Goal: Information Seeking & Learning: Check status

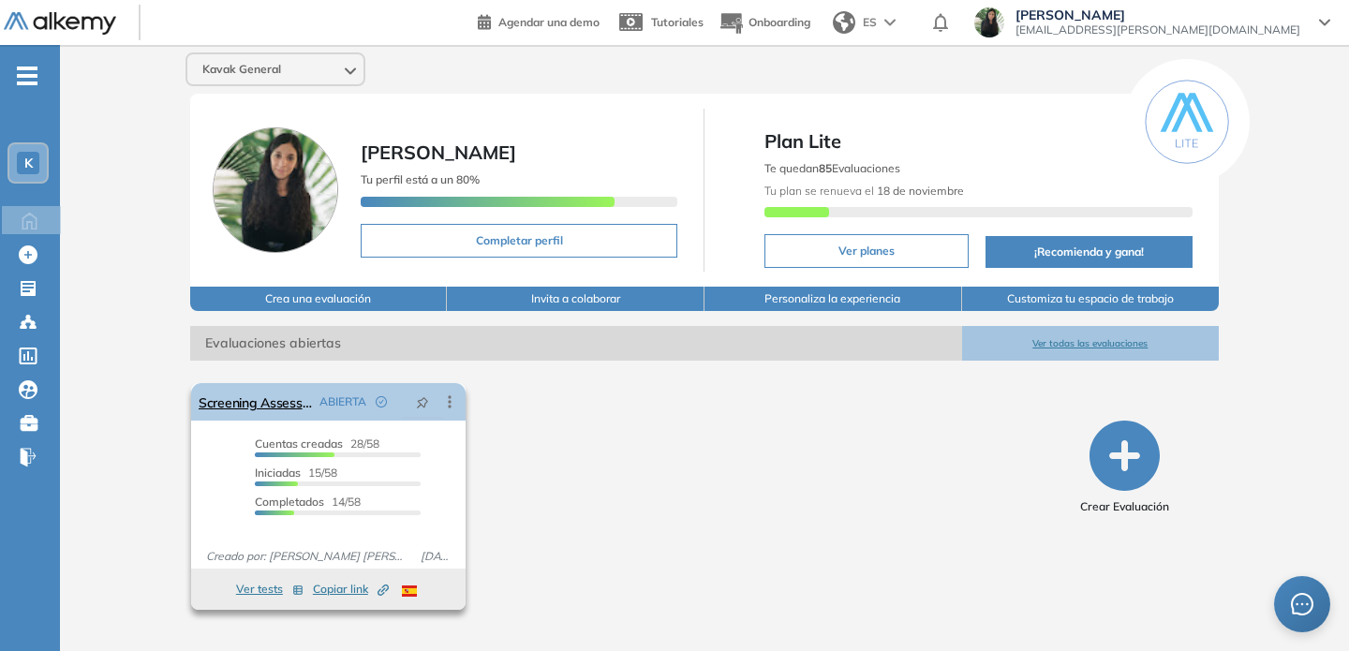
click at [455, 409] on icon at bounding box center [449, 402] width 19 height 19
click at [513, 439] on div "El proctoring será activado ¡Importante!: Los usuarios que ya realizaron la eva…" at bounding box center [618, 497] width 869 height 242
click at [255, 402] on link "Screening Assessment - IA Training" at bounding box center [255, 401] width 113 height 37
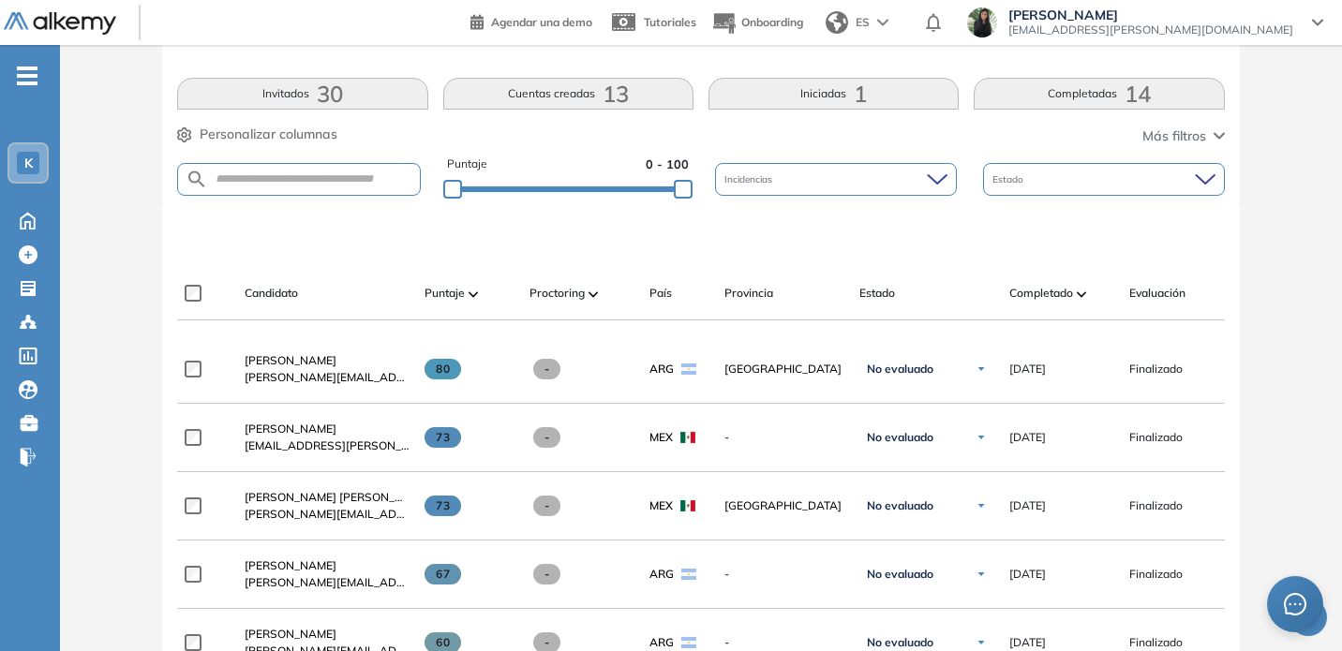
scroll to position [352, 0]
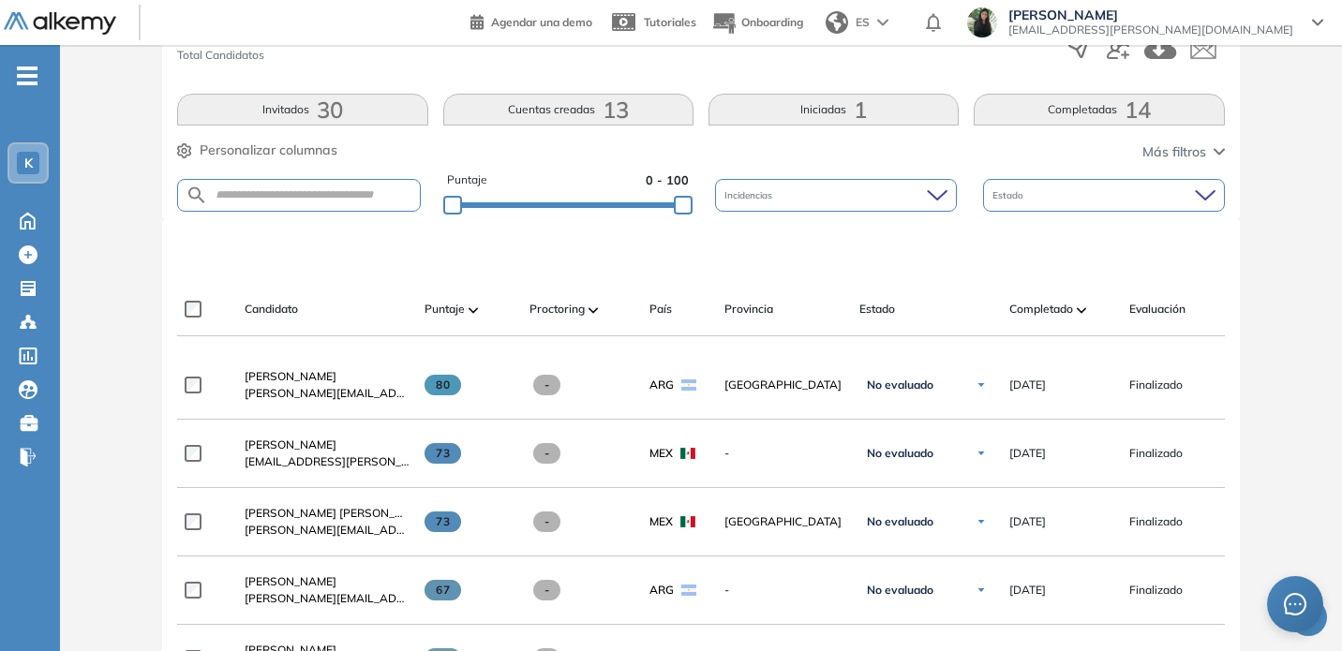
click at [544, 120] on button "Cuentas creadas 13" at bounding box center [568, 110] width 250 height 32
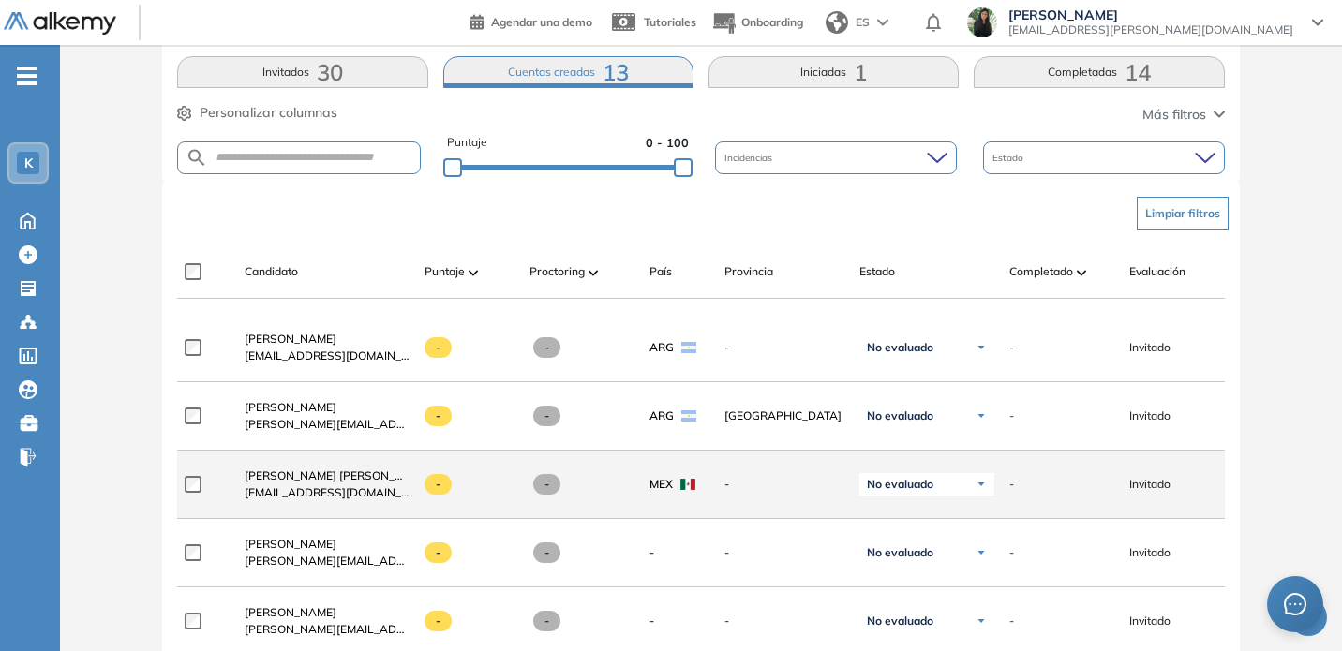
scroll to position [85, 0]
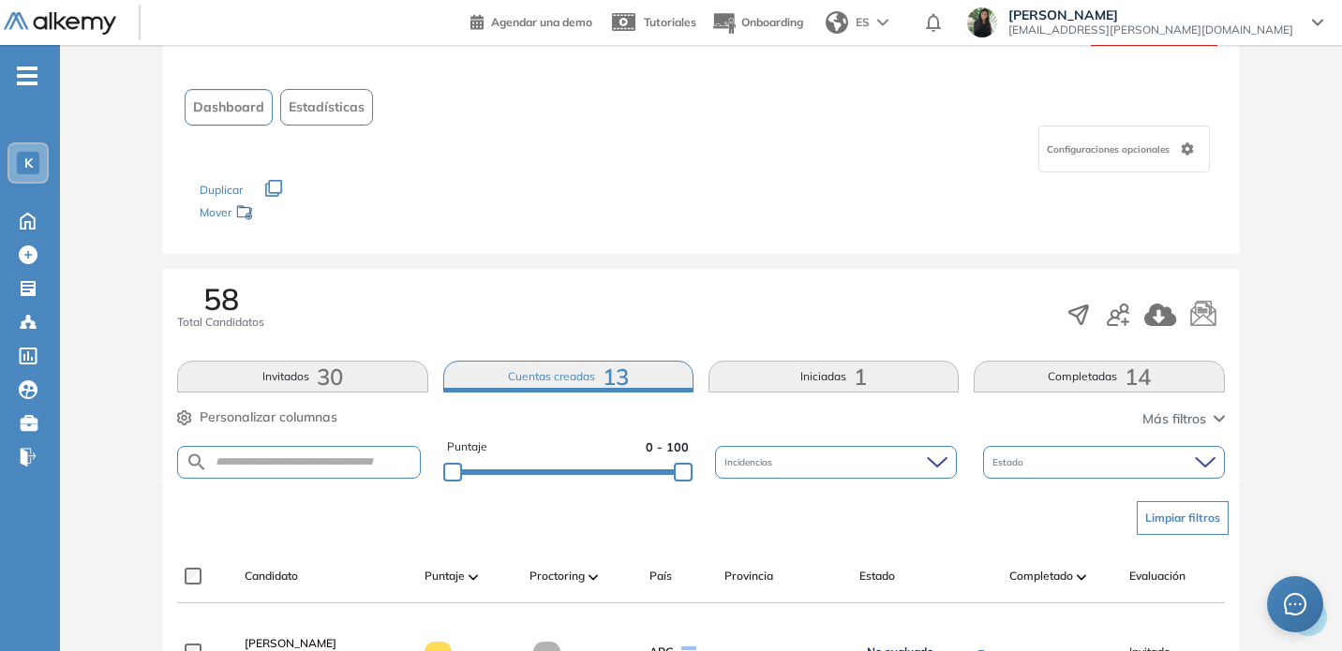
click at [798, 391] on button "Iniciadas 1" at bounding box center [833, 377] width 250 height 32
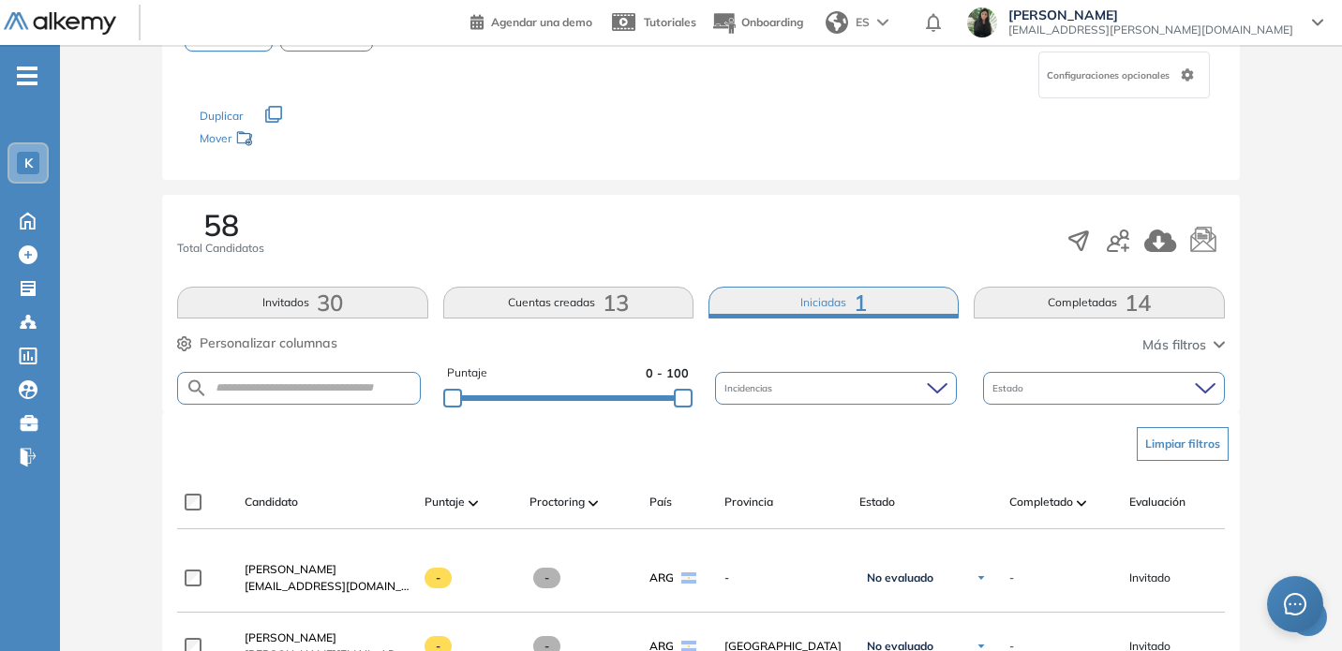
scroll to position [160, 0]
click at [1041, 310] on button "Completadas 14" at bounding box center [1098, 302] width 250 height 32
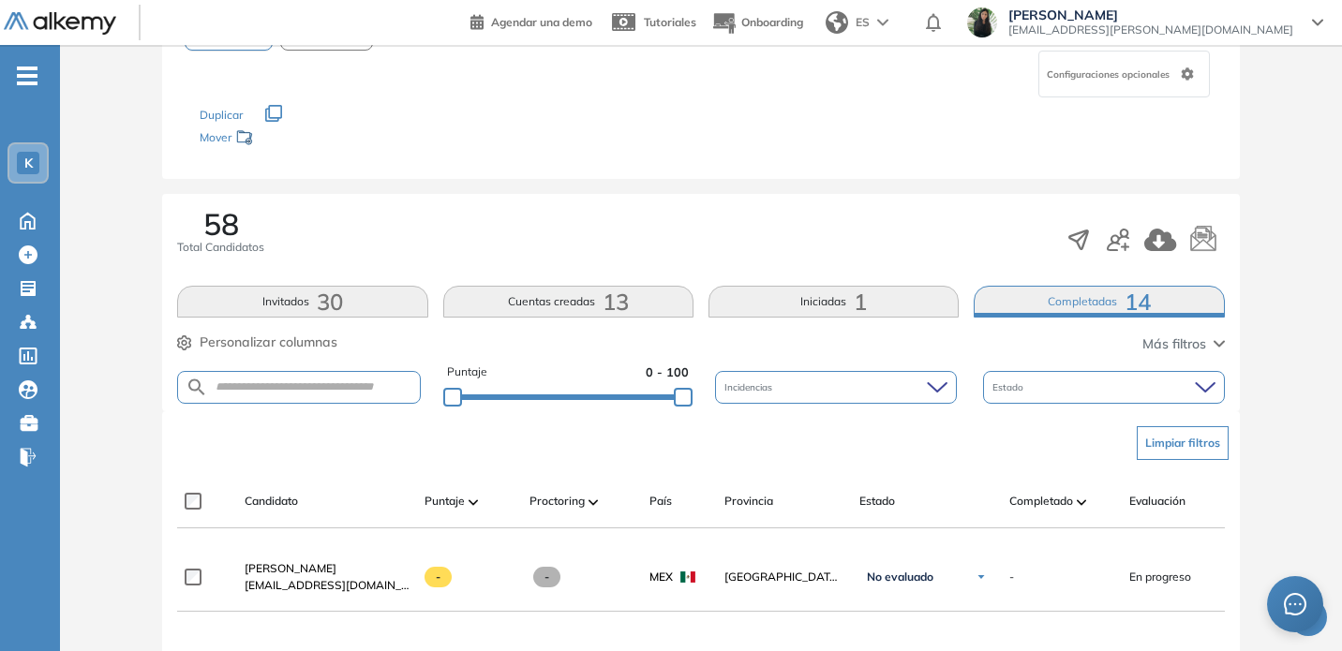
click at [777, 145] on div "Los siguientes tests ya no están disponibles o tienen una nueva versión Revisa …" at bounding box center [701, 126] width 1002 height 59
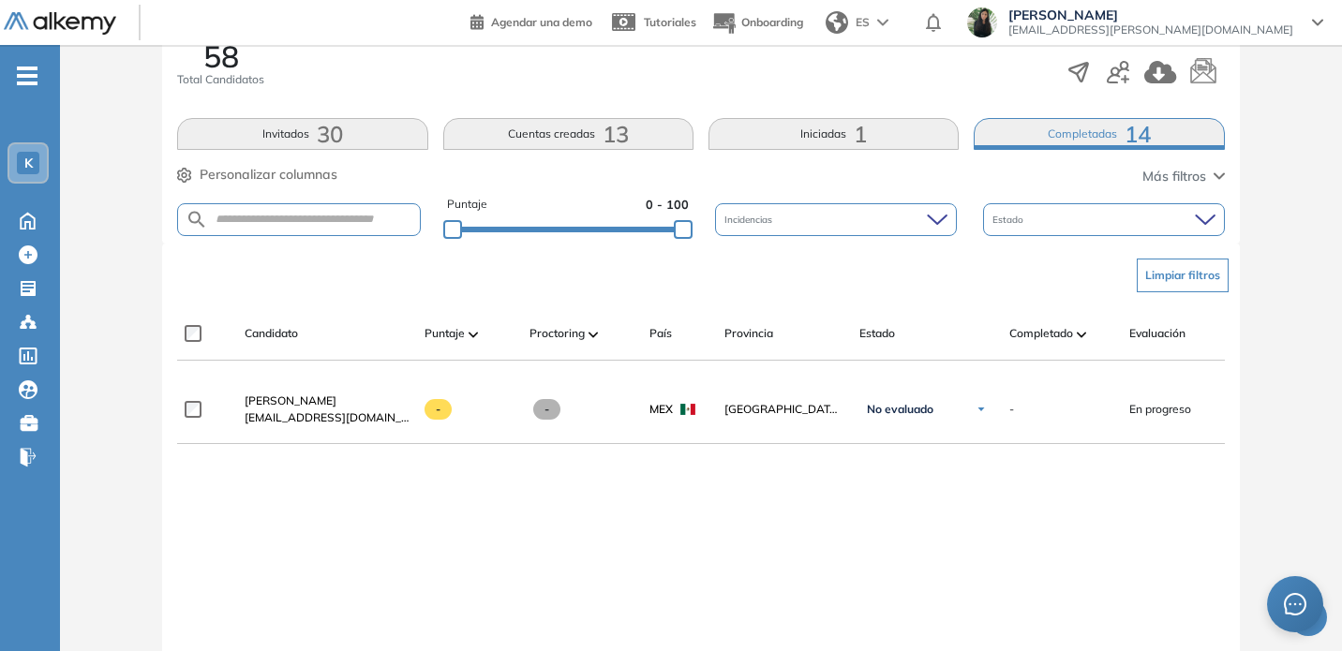
scroll to position [327, 0]
click at [844, 131] on button "Iniciadas 1" at bounding box center [833, 135] width 250 height 32
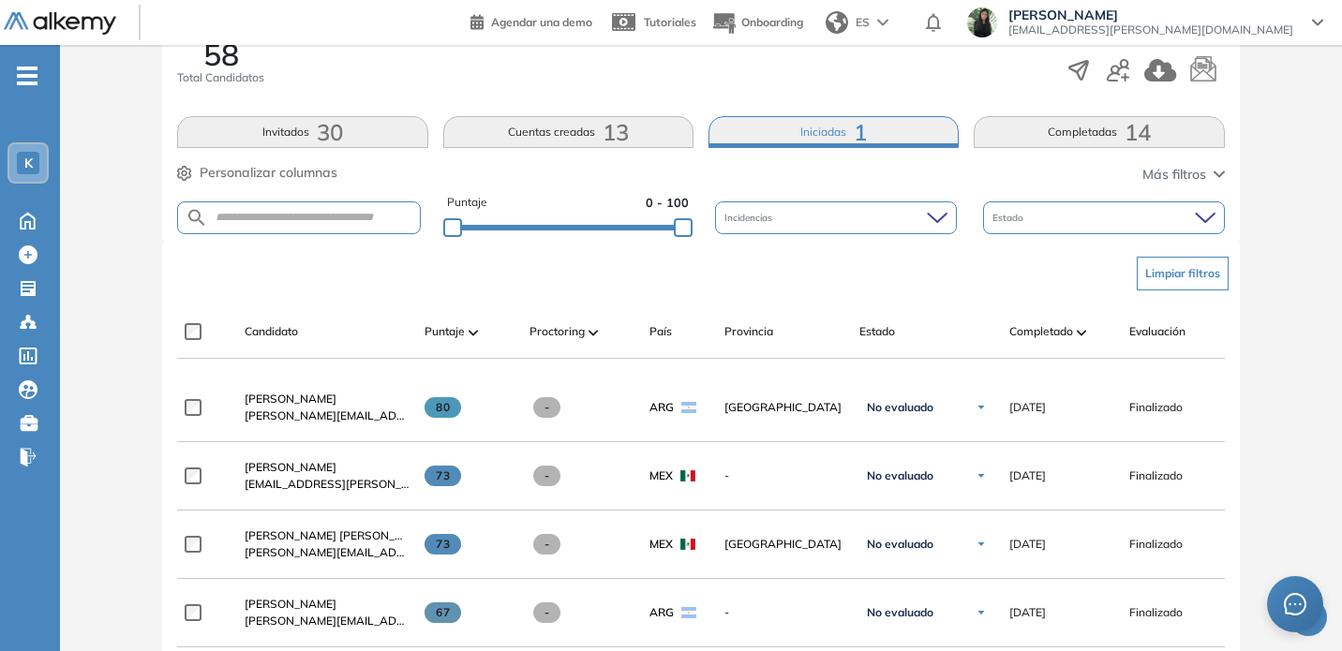
scroll to position [326, 0]
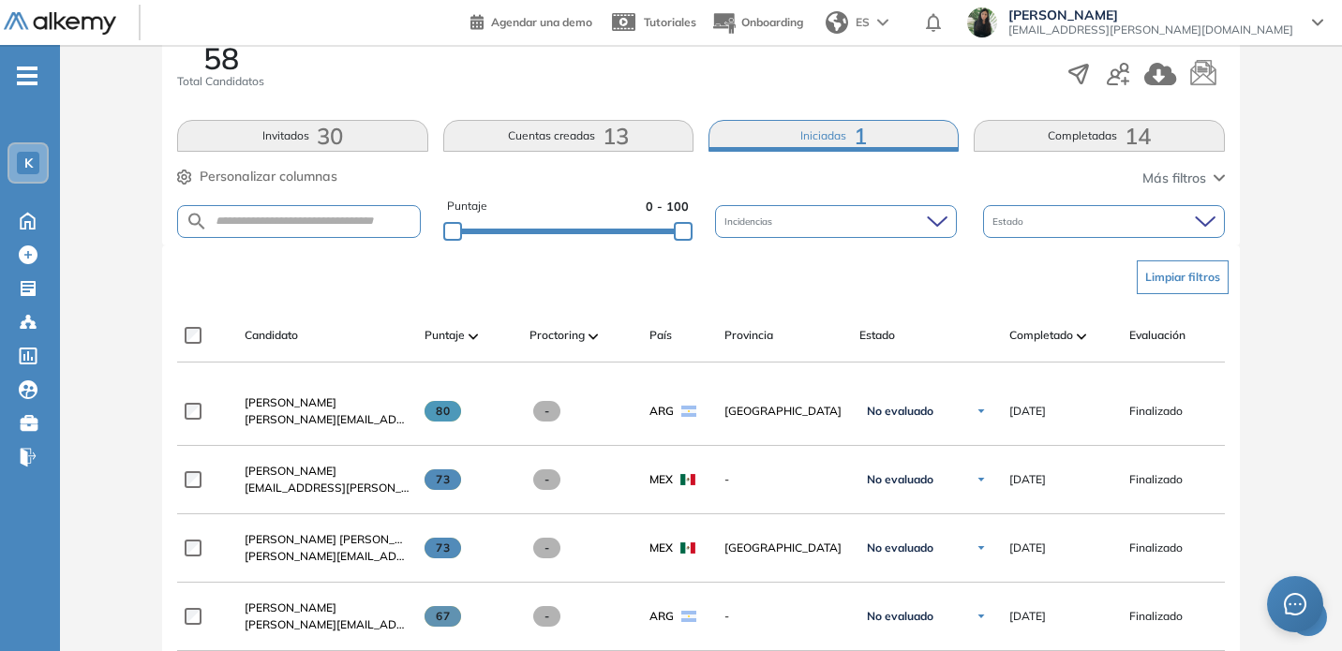
click at [831, 139] on button "Iniciadas 1" at bounding box center [833, 136] width 250 height 32
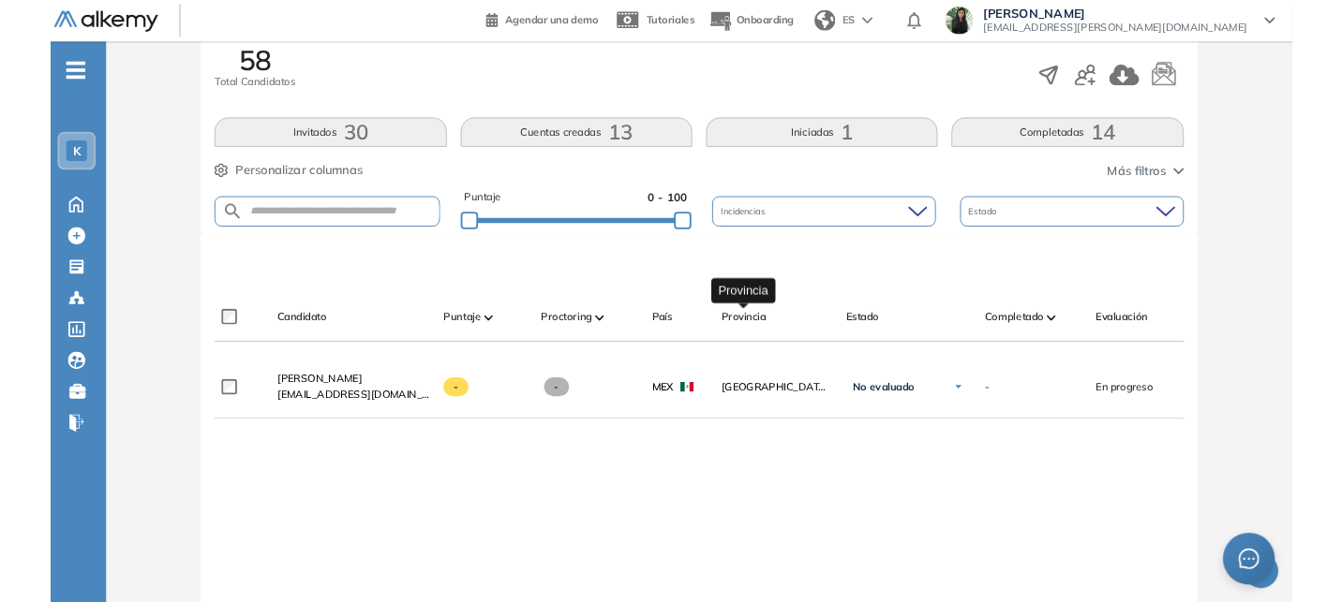
scroll to position [311, 0]
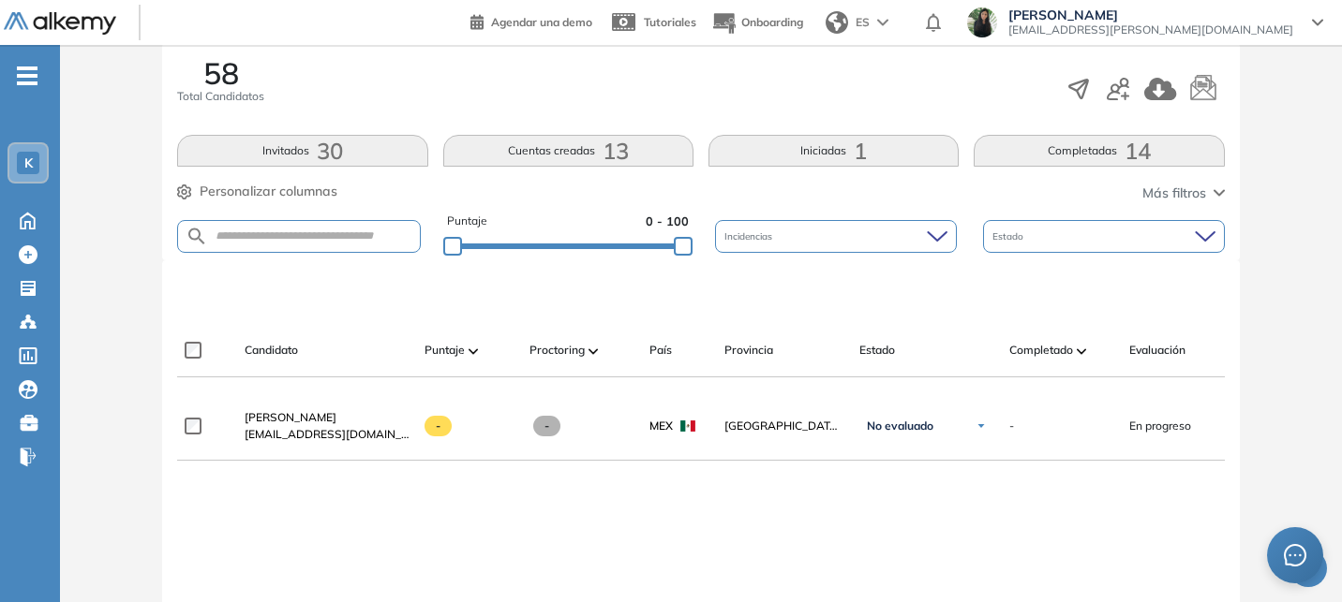
click at [290, 144] on button "Invitados 30" at bounding box center [302, 151] width 250 height 32
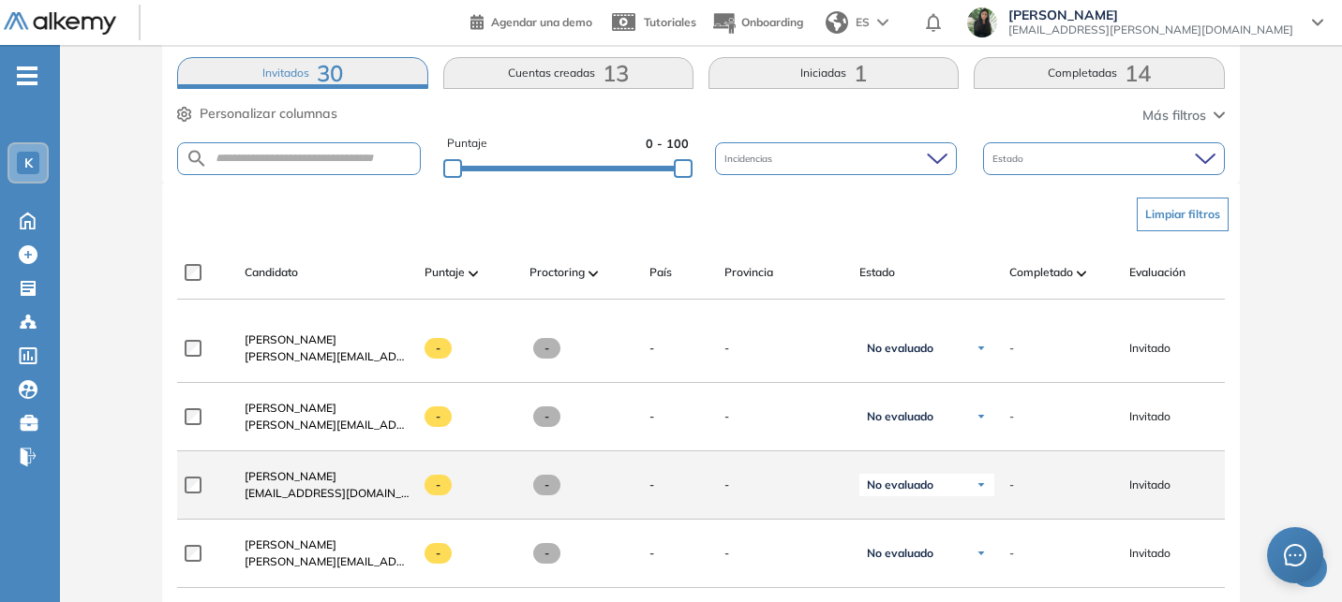
scroll to position [356, 0]
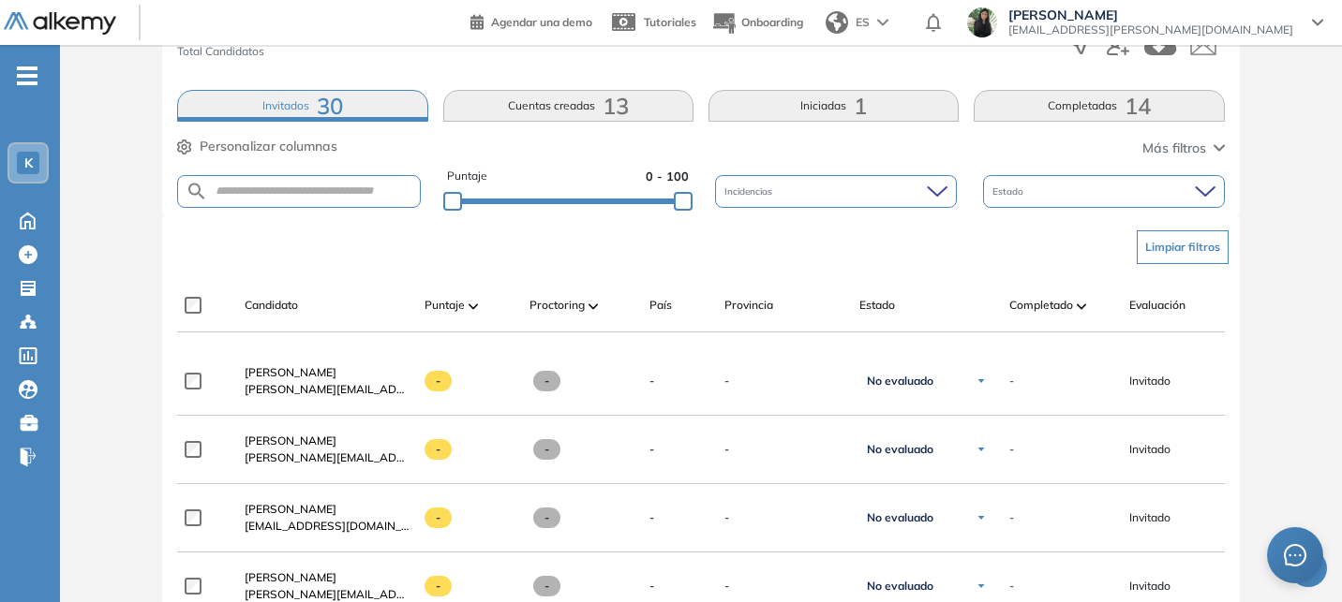
click at [551, 111] on button "Cuentas creadas 13" at bounding box center [568, 106] width 250 height 32
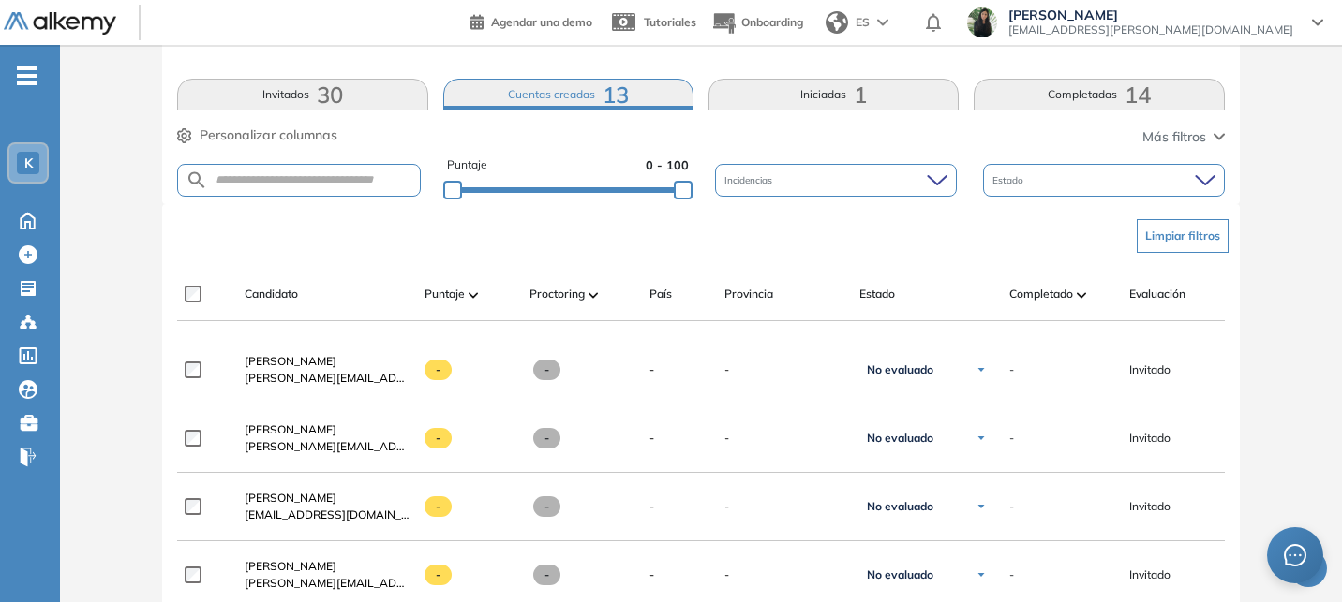
scroll to position [360, 0]
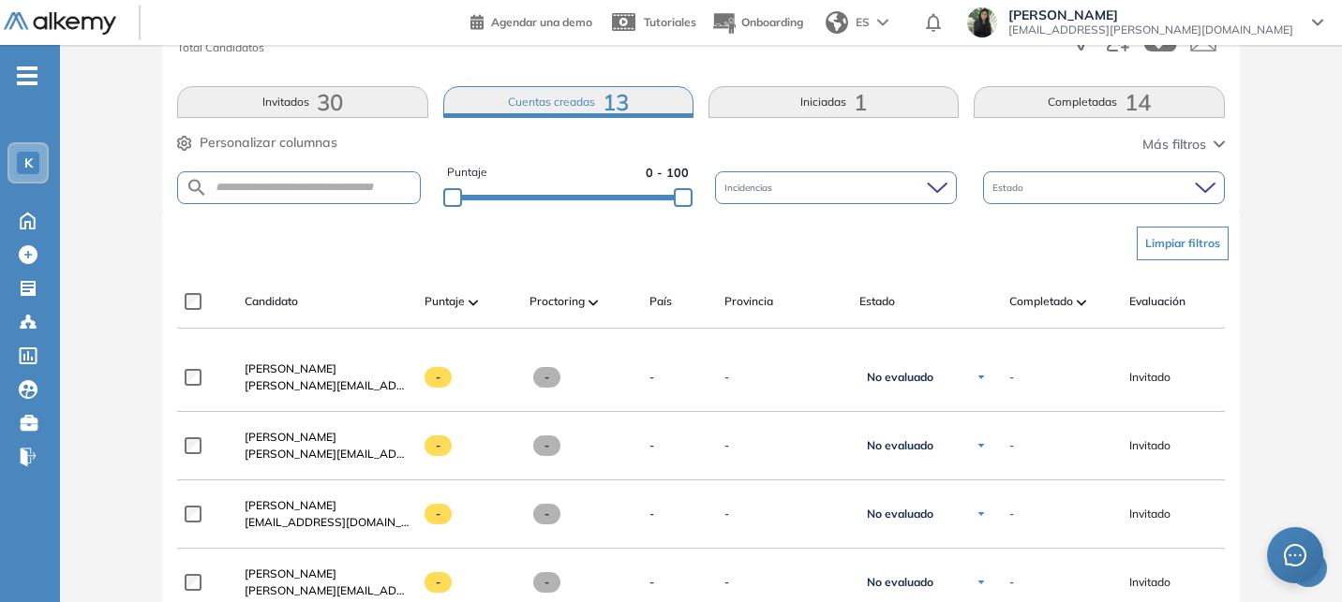
click at [850, 104] on button "Iniciadas 1" at bounding box center [833, 102] width 250 height 32
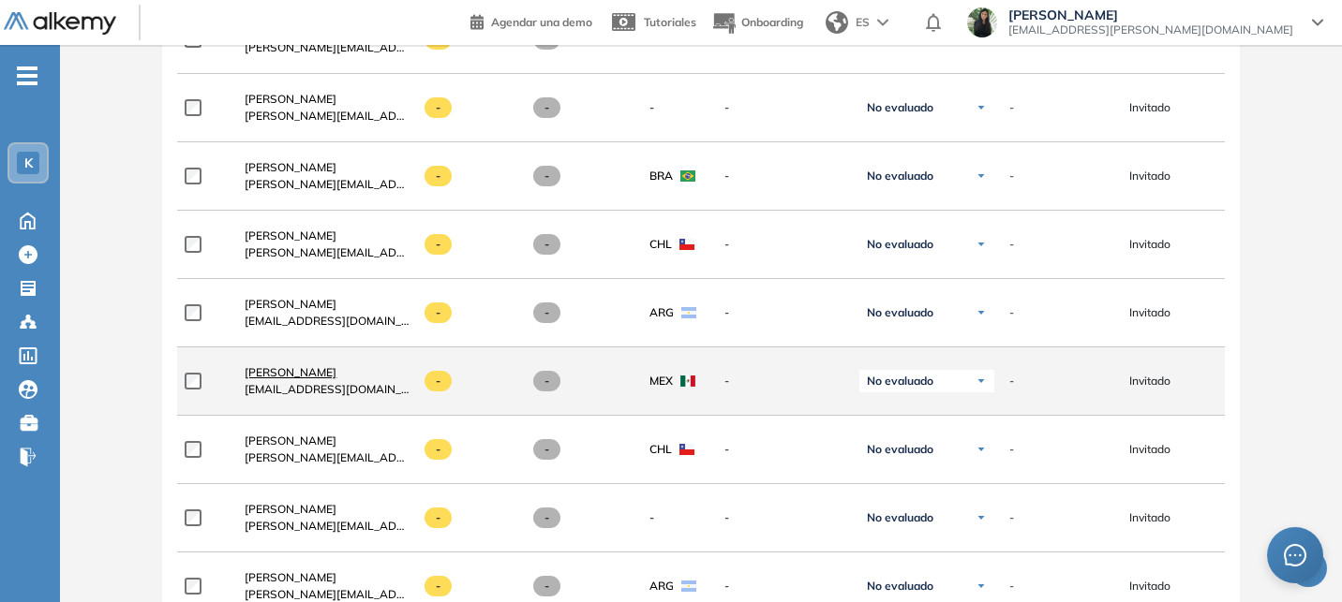
scroll to position [0, 0]
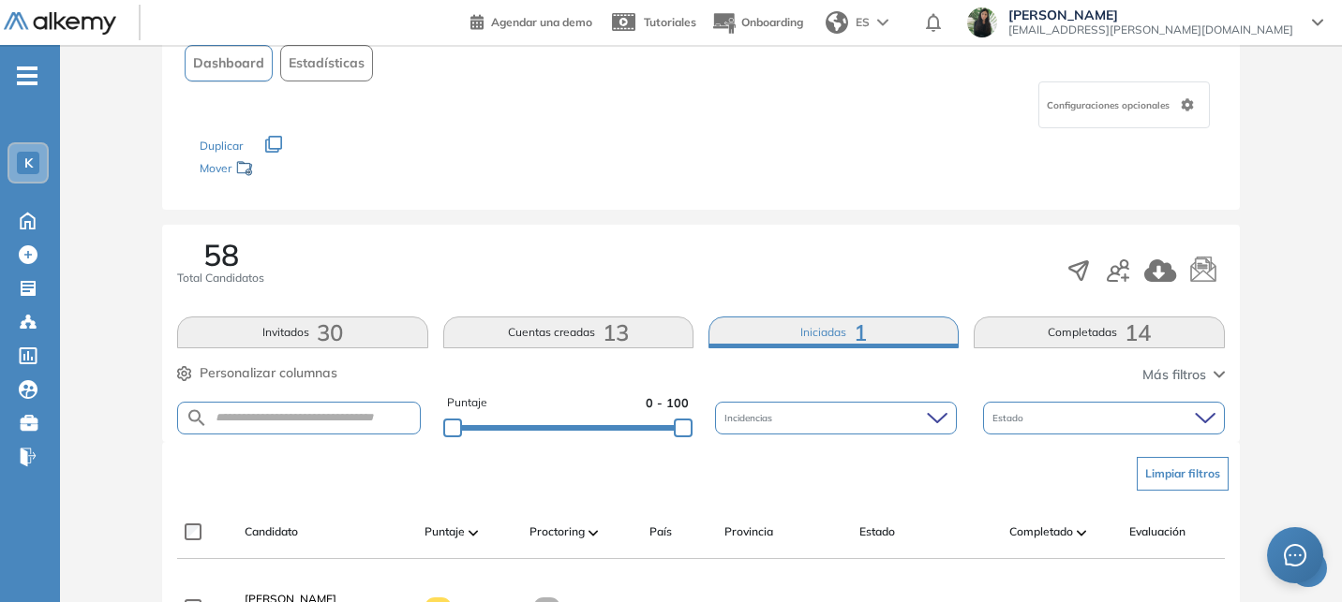
click at [808, 338] on button "Iniciadas 1" at bounding box center [833, 333] width 250 height 32
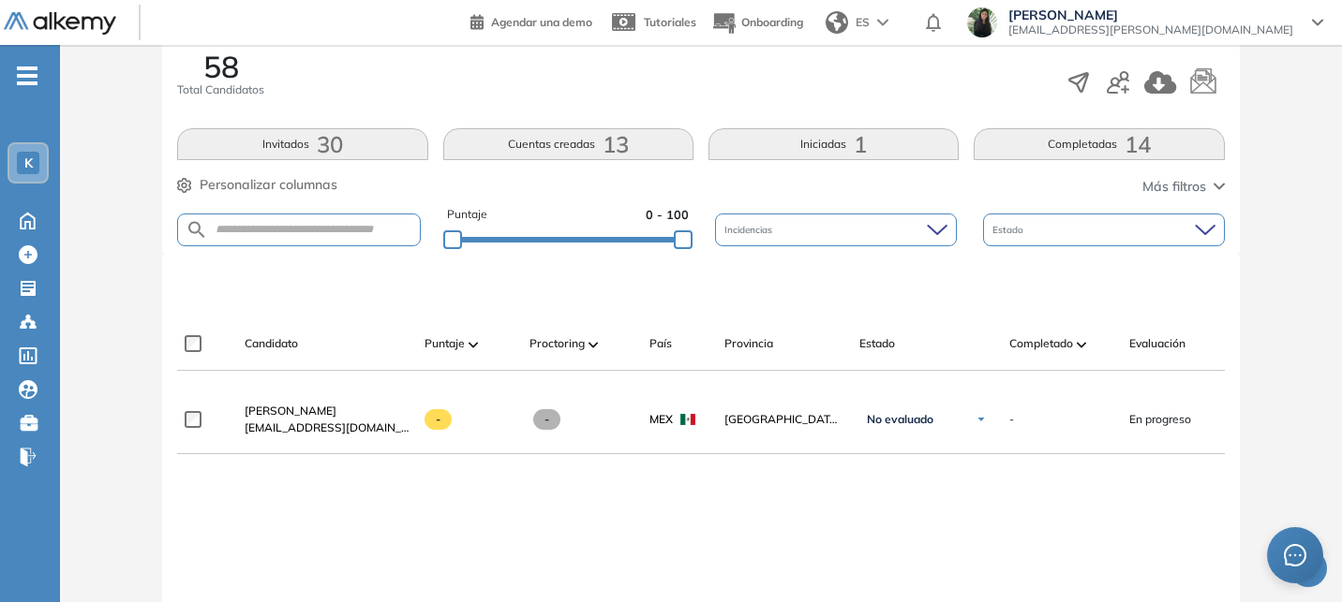
scroll to position [321, 0]
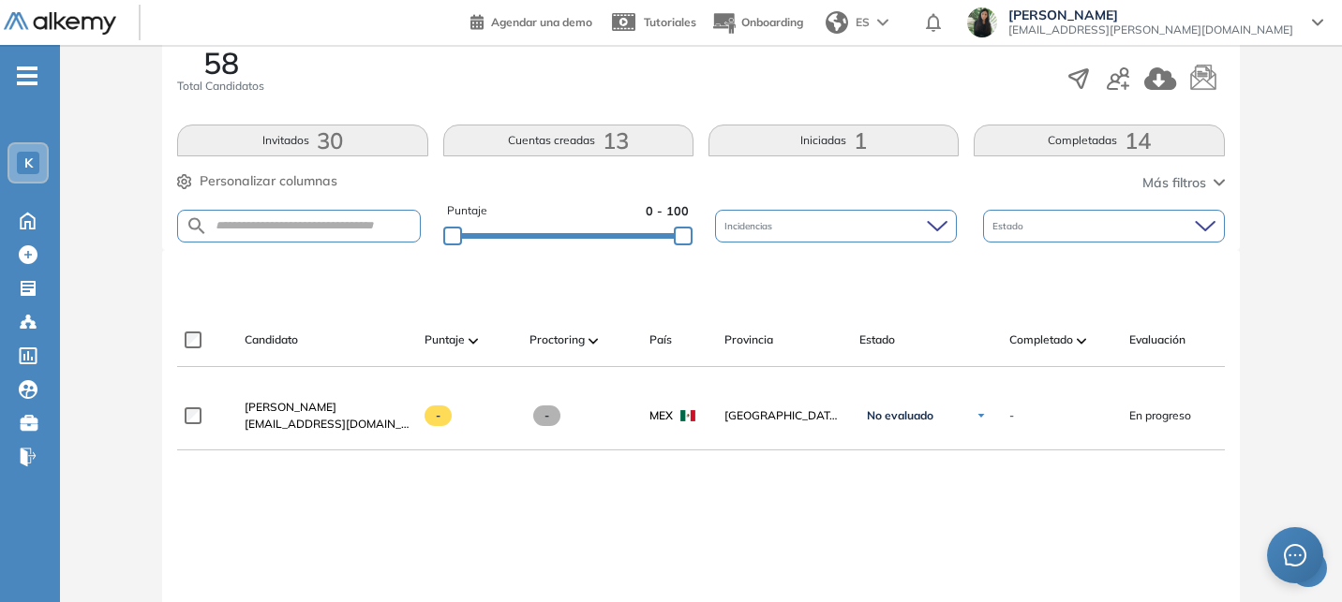
click at [1108, 143] on button "Completadas 14" at bounding box center [1098, 141] width 250 height 32
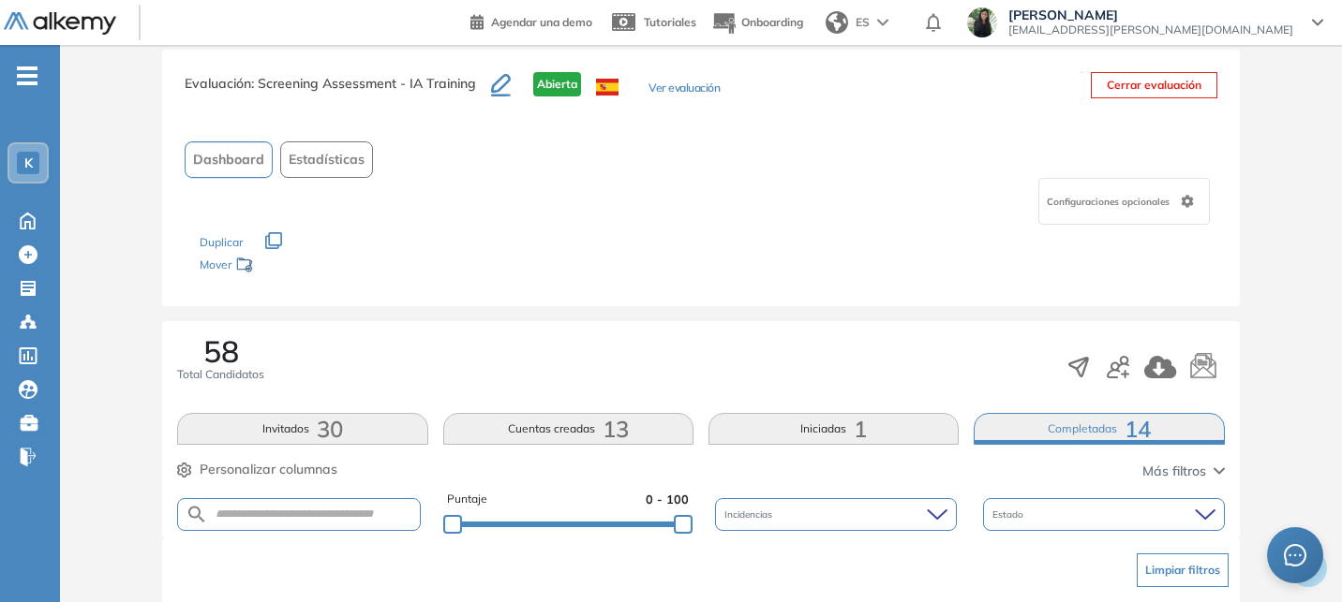
scroll to position [0, 0]
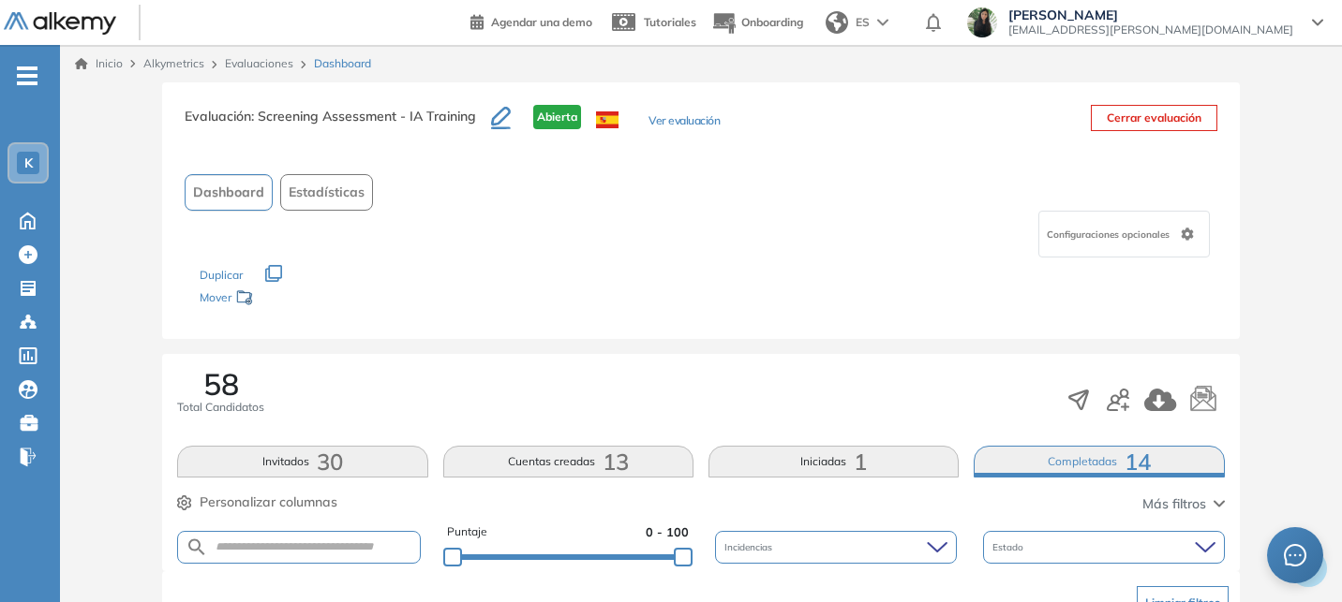
click at [248, 205] on button "Dashboard" at bounding box center [229, 192] width 88 height 37
click at [327, 204] on button "Estadísticas" at bounding box center [326, 192] width 93 height 37
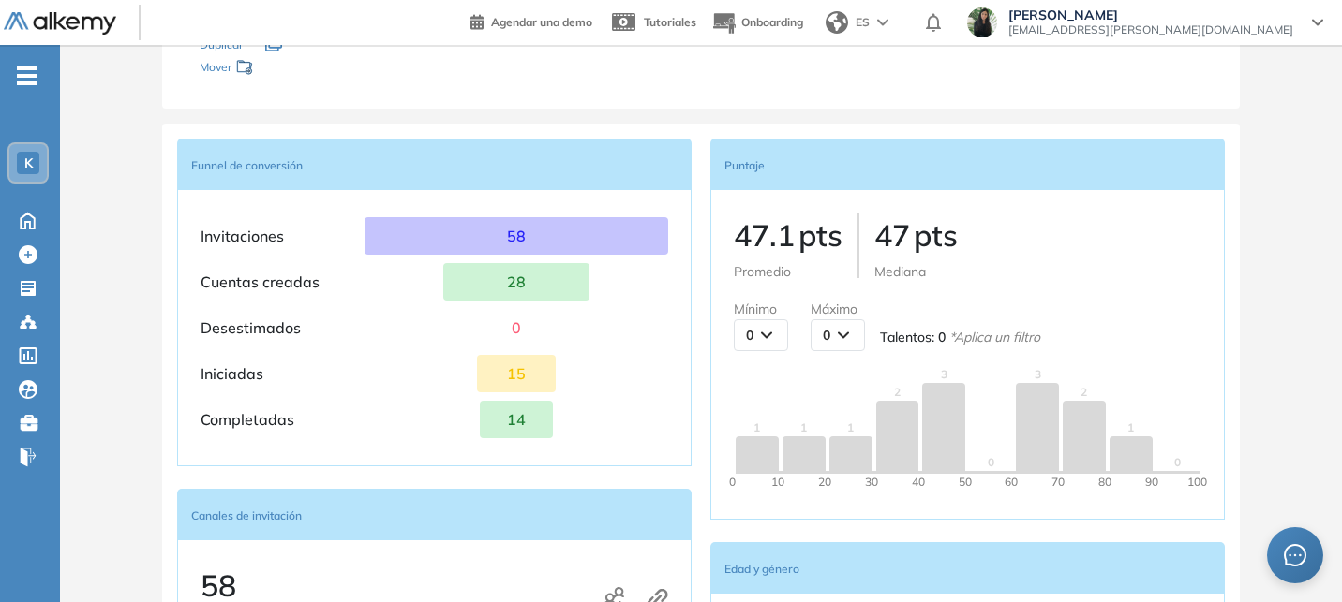
scroll to position [260, 0]
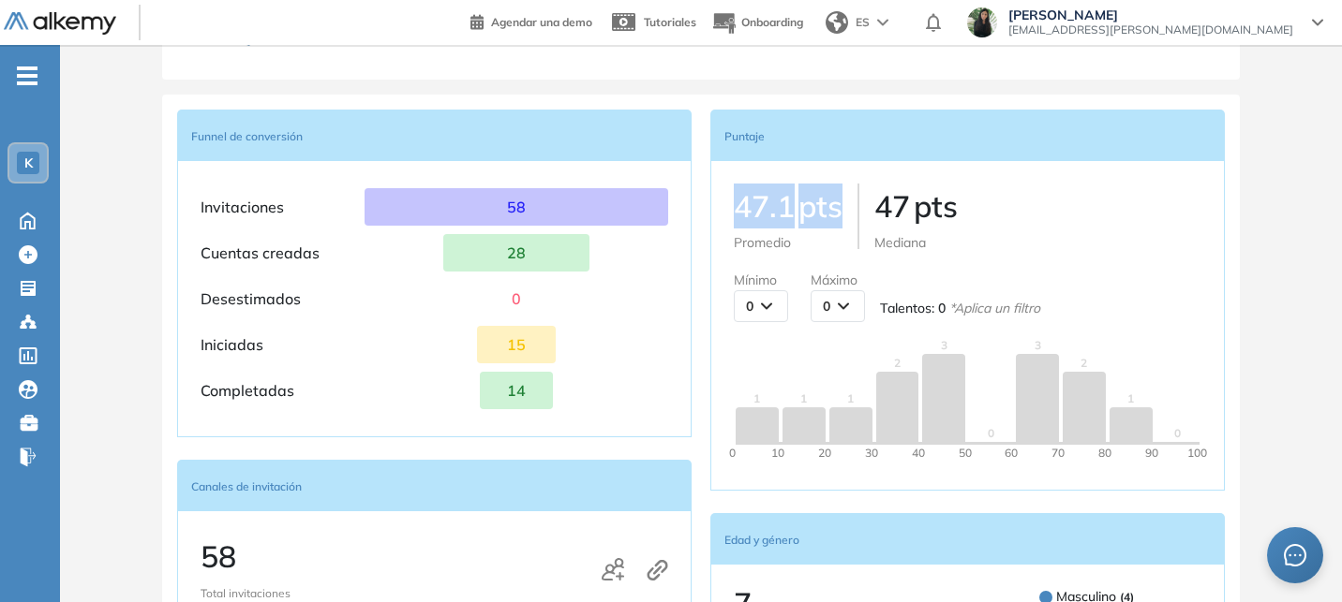
drag, startPoint x: 734, startPoint y: 208, endPoint x: 836, endPoint y: 218, distance: 102.6
click at [836, 217] on p "47.1 pts" at bounding box center [788, 206] width 109 height 45
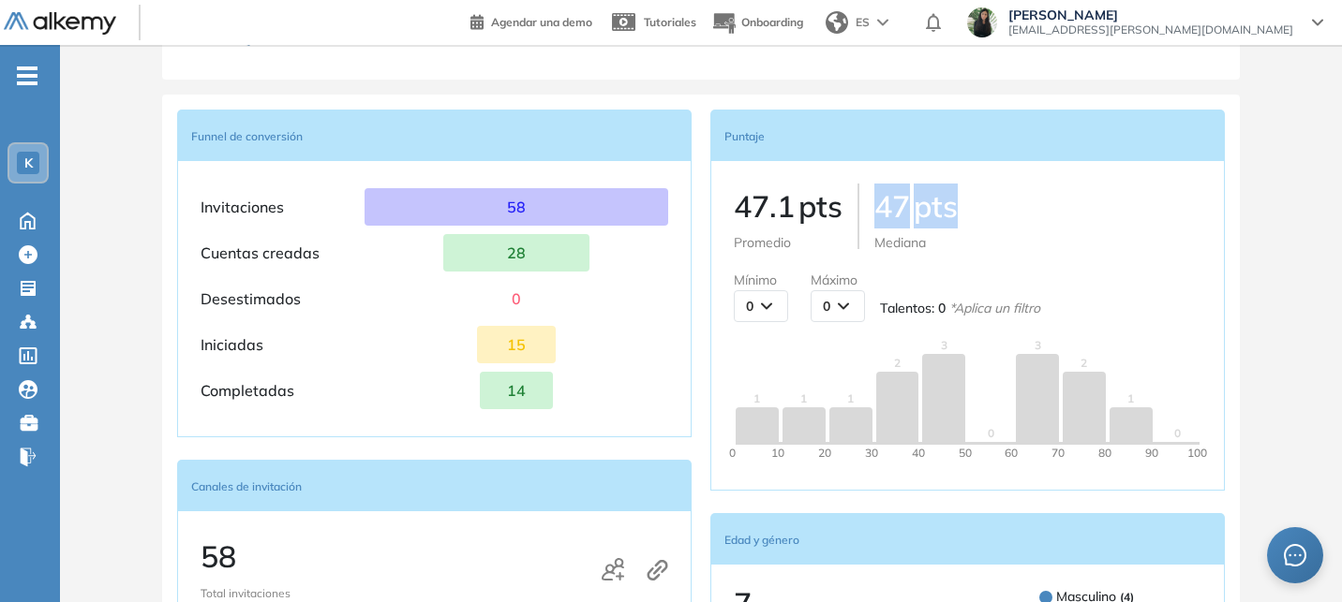
drag, startPoint x: 870, startPoint y: 214, endPoint x: 970, endPoint y: 214, distance: 99.3
click at [969, 214] on div "47.1 pts Promedio 47 pts Mediana" at bounding box center [968, 218] width 468 height 69
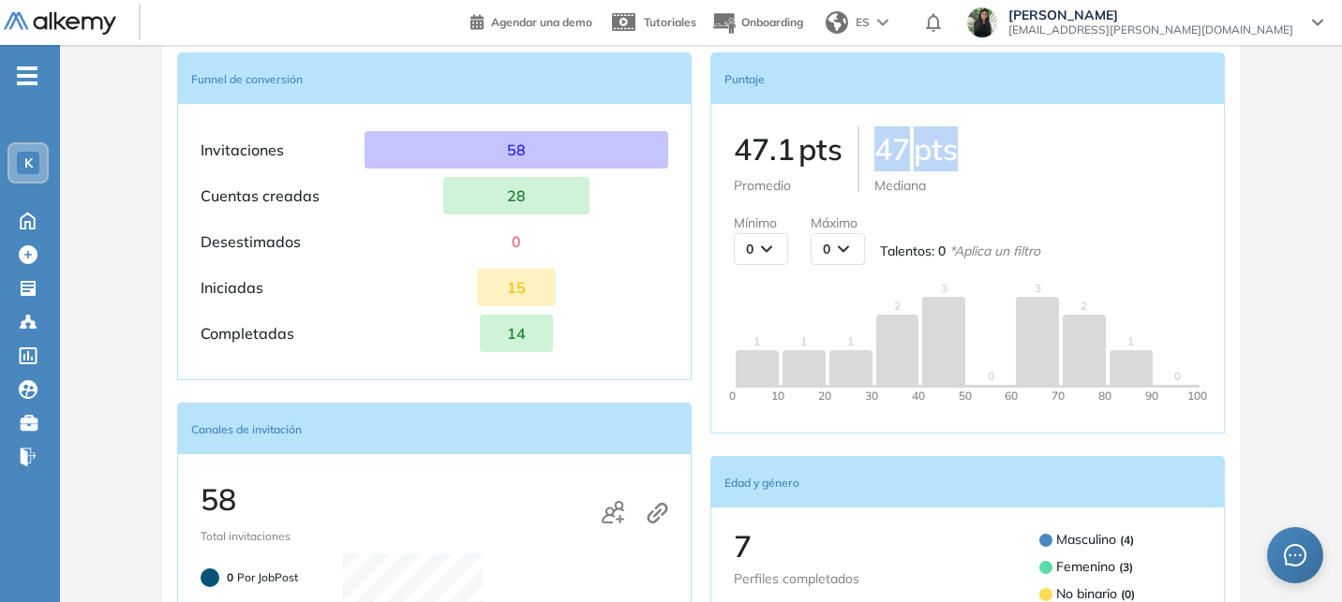
scroll to position [321, 0]
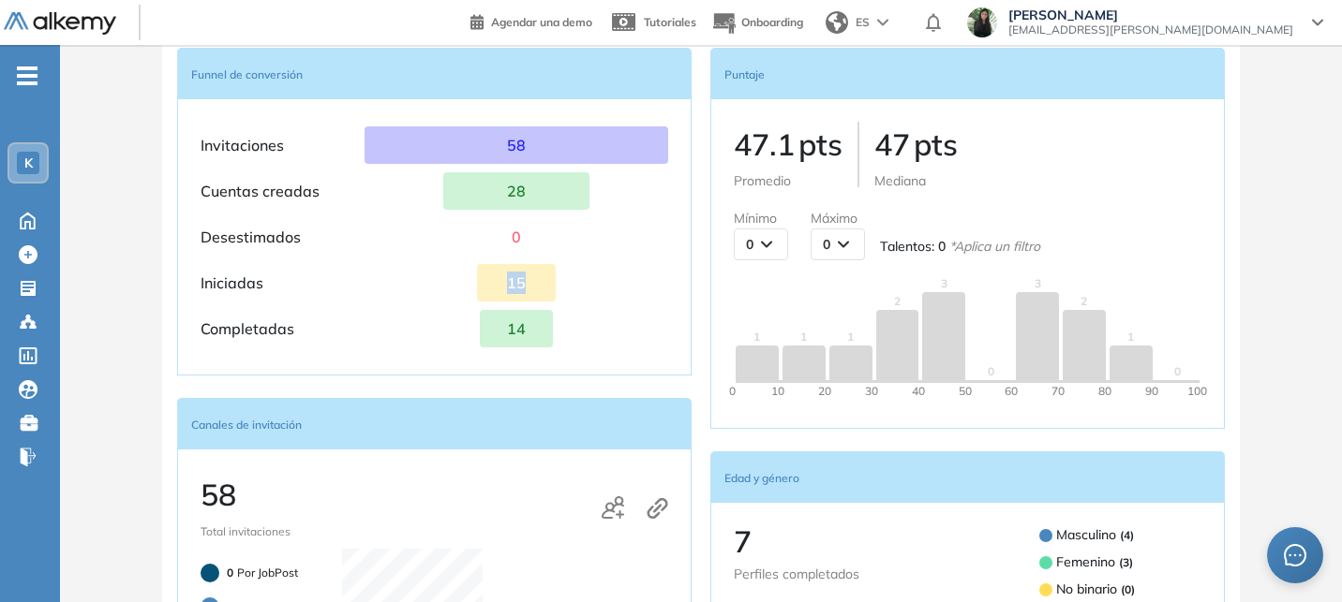
drag, startPoint x: 507, startPoint y: 281, endPoint x: 547, endPoint y: 281, distance: 40.3
click at [547, 281] on div "15" at bounding box center [516, 282] width 79 height 37
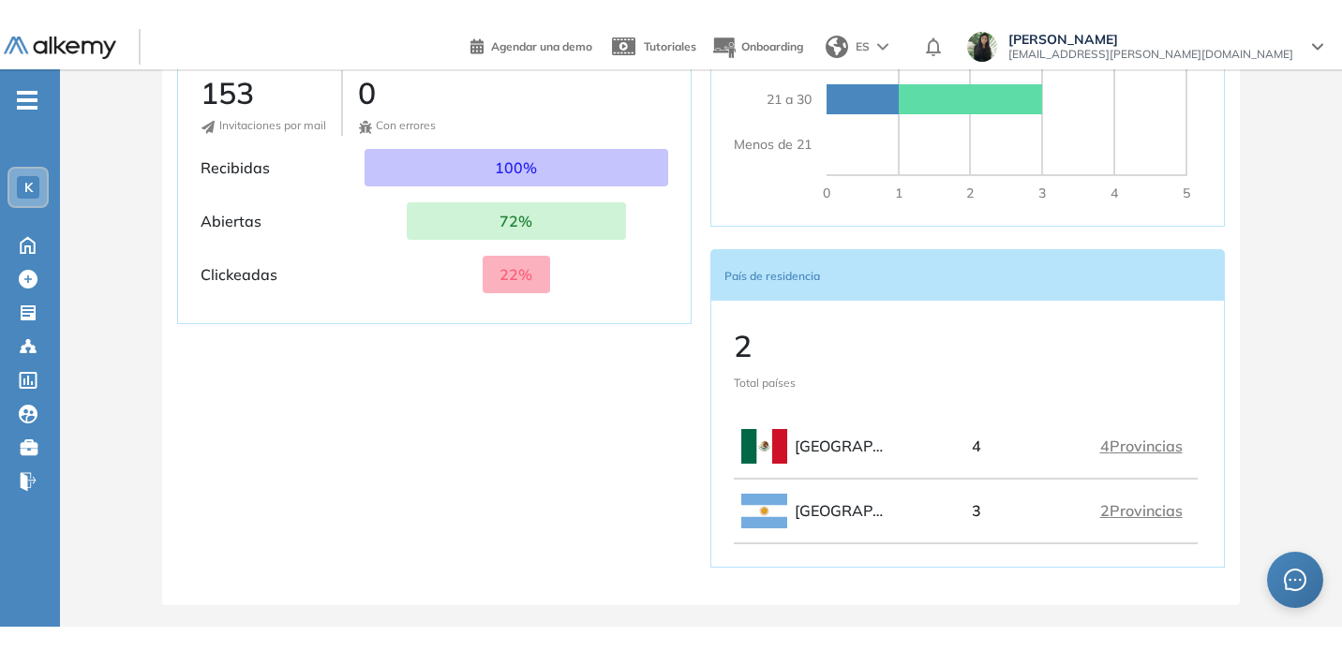
scroll to position [0, 0]
